Goal: Information Seeking & Learning: Check status

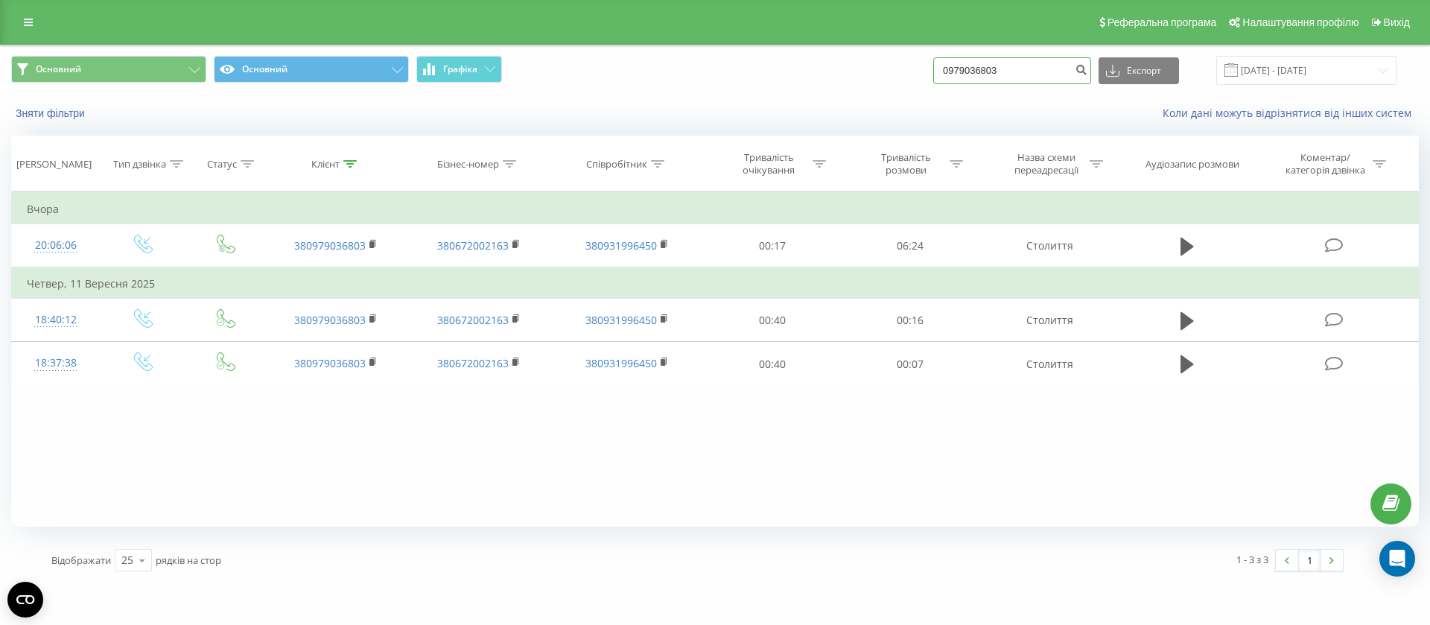
drag, startPoint x: 1045, startPoint y: 70, endPoint x: 951, endPoint y: 77, distance: 94.1
click at [951, 77] on input "0979036803" at bounding box center [1012, 70] width 158 height 27
paste input "32030722"
type input "0932030722"
click at [1087, 71] on icon "submit" at bounding box center [1080, 67] width 13 height 9
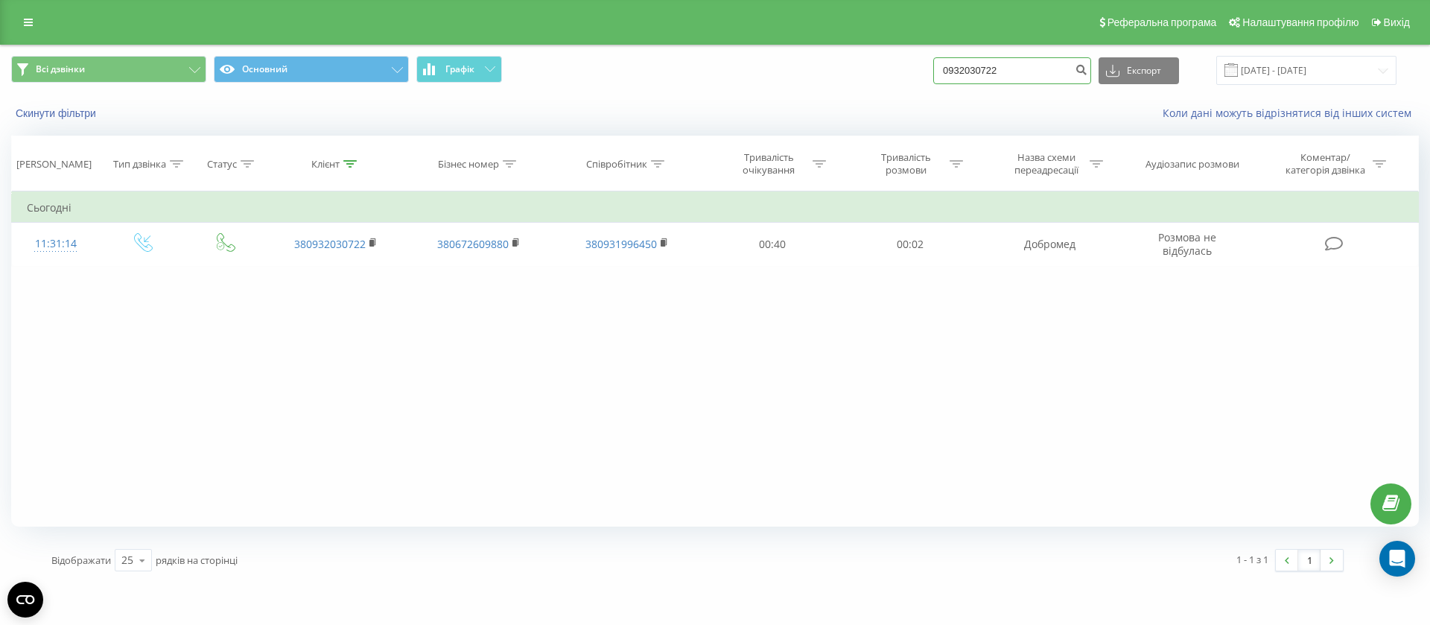
drag, startPoint x: 1034, startPoint y: 71, endPoint x: 949, endPoint y: 74, distance: 84.9
click at [949, 74] on input "0932030722" at bounding box center [1012, 70] width 158 height 27
paste input "53988587"
type input "0953988587"
click at [1087, 70] on icon "submit" at bounding box center [1080, 67] width 13 height 9
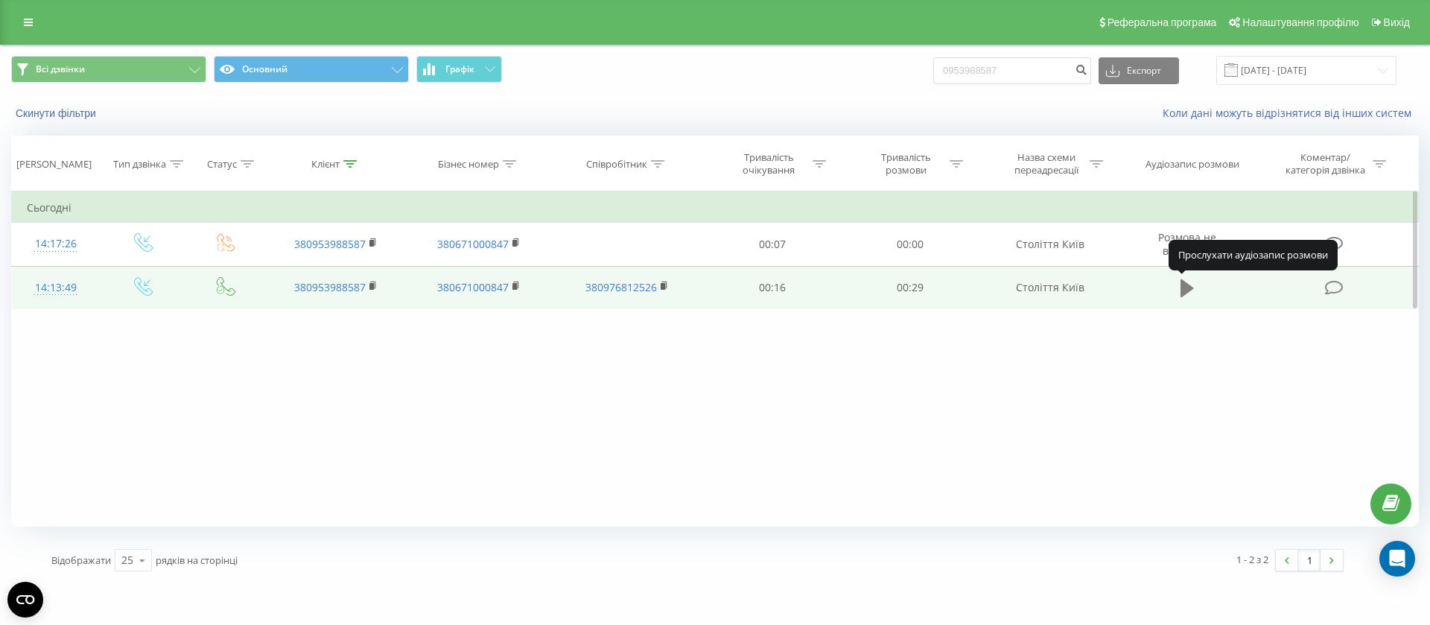
click at [1187, 287] on icon at bounding box center [1186, 288] width 13 height 18
